Goal: Navigation & Orientation: Find specific page/section

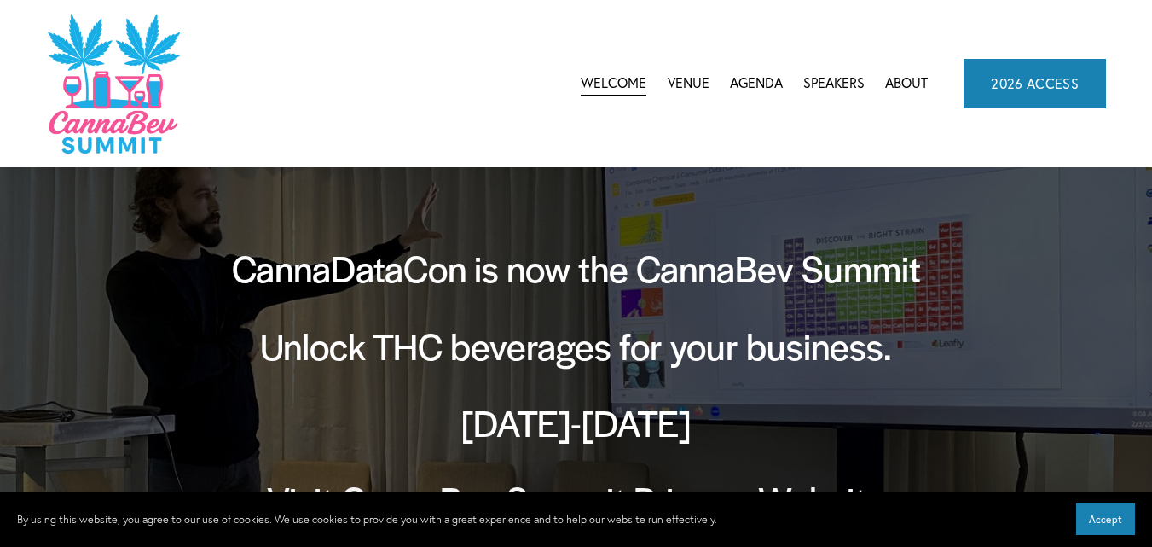
click at [0, 0] on span "CannaBev Summit 2026" at bounding box center [0, 0] width 0 height 0
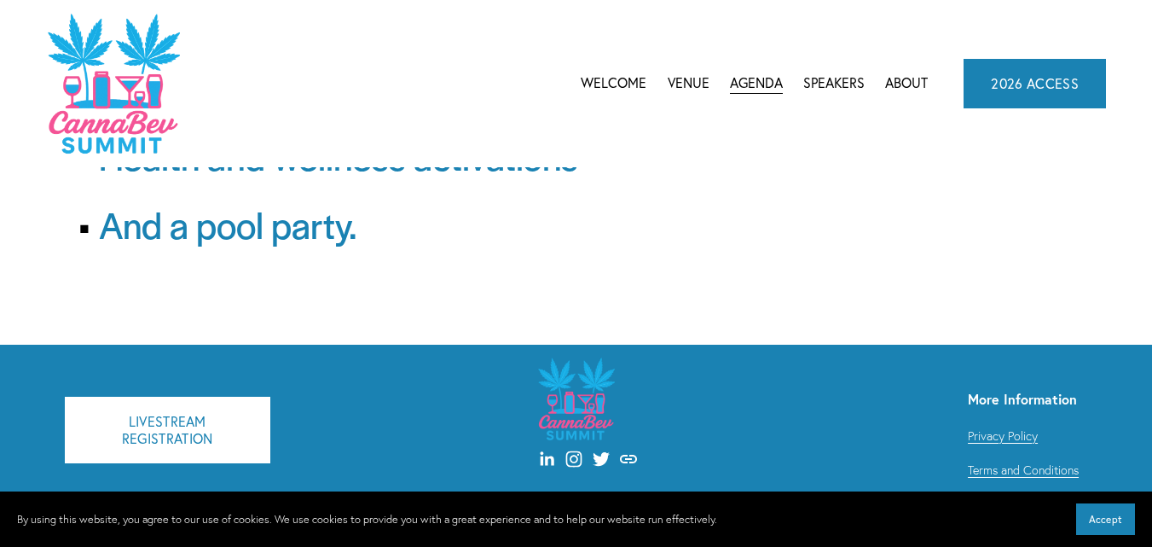
scroll to position [328, 0]
click at [0, 0] on span "CannaDataCon 2025" at bounding box center [0, 0] width 0 height 0
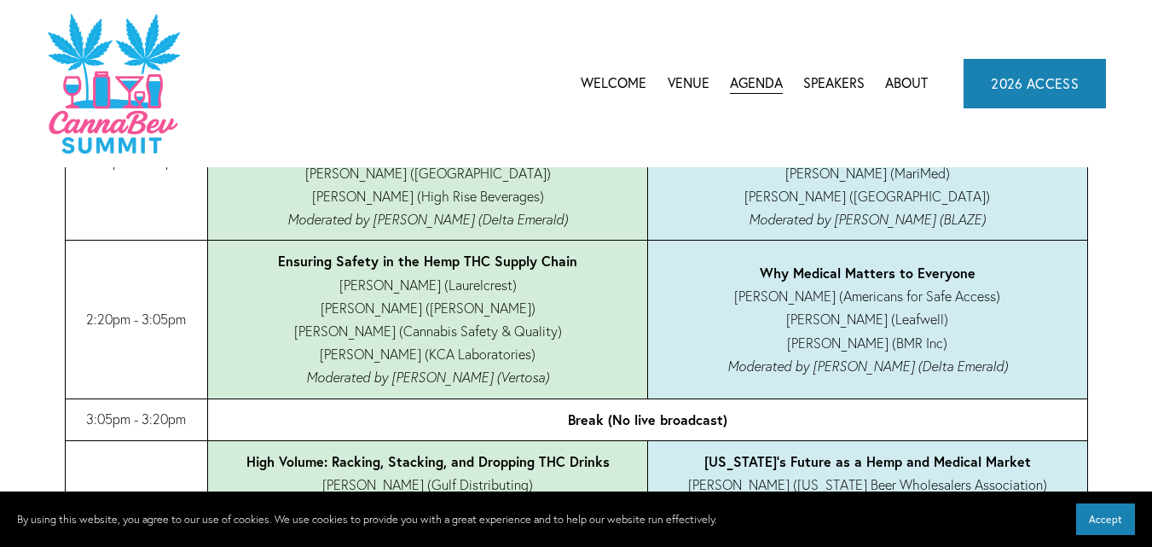
scroll to position [1962, 0]
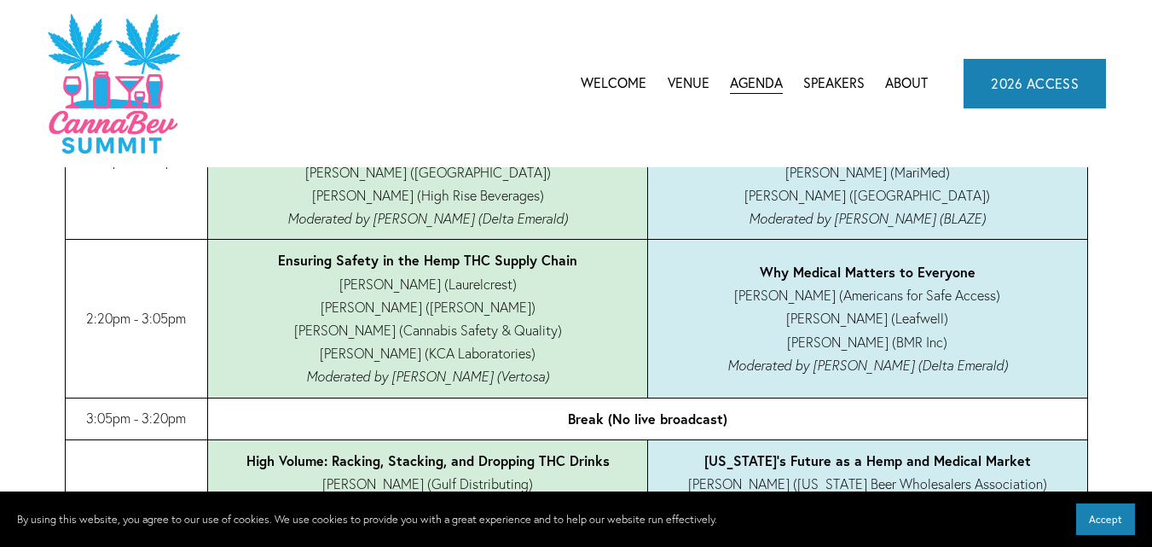
click at [836, 86] on link "Speakers" at bounding box center [834, 84] width 61 height 26
